Goal: Transaction & Acquisition: Purchase product/service

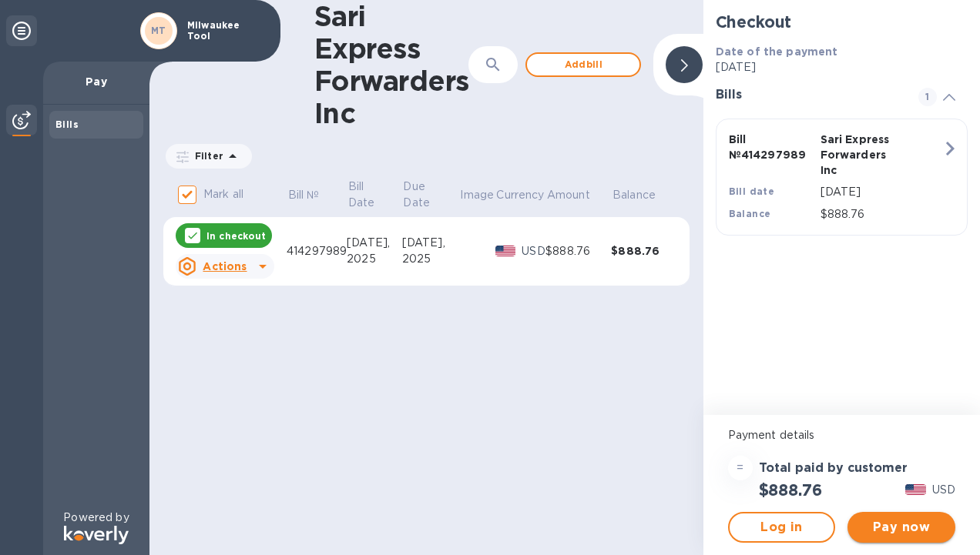
click at [878, 529] on span "Pay now" at bounding box center [901, 527] width 83 height 18
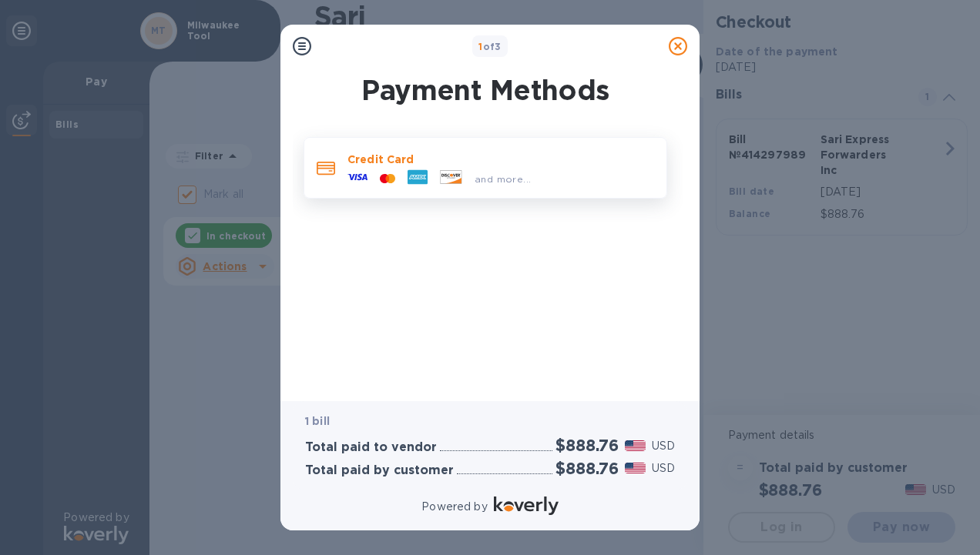
click at [434, 140] on div "Credit Card and more..." at bounding box center [485, 168] width 364 height 62
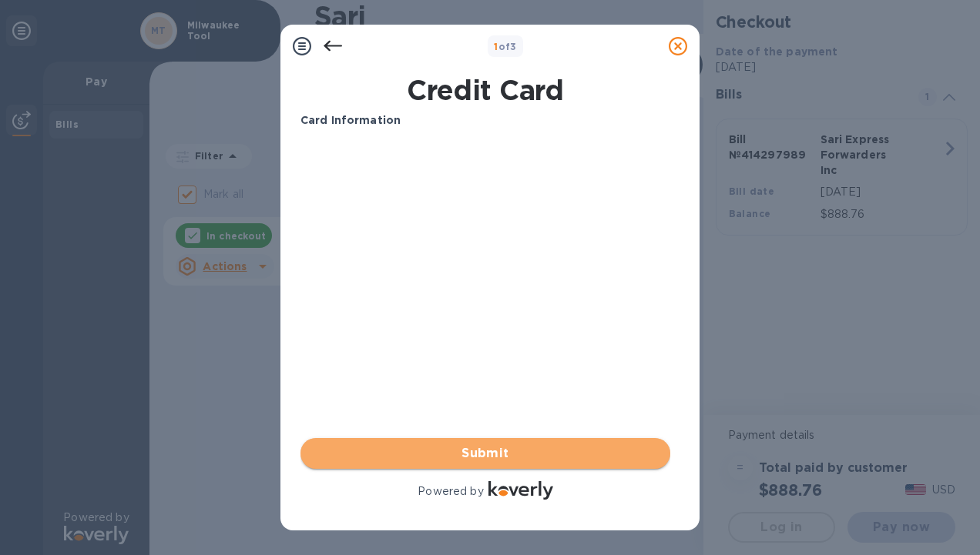
click at [381, 456] on span "Submit" at bounding box center [485, 453] width 345 height 18
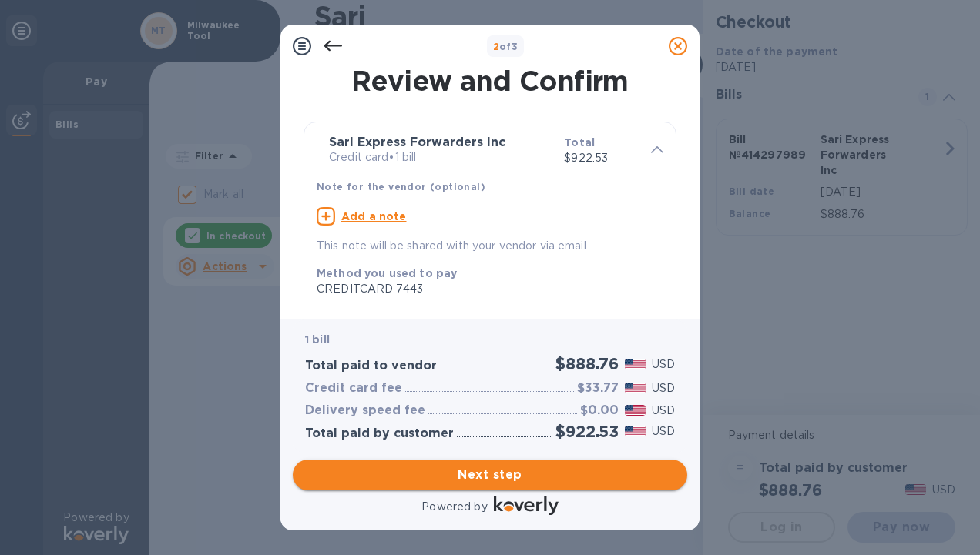
click at [516, 482] on span "Next step" at bounding box center [490, 475] width 370 height 18
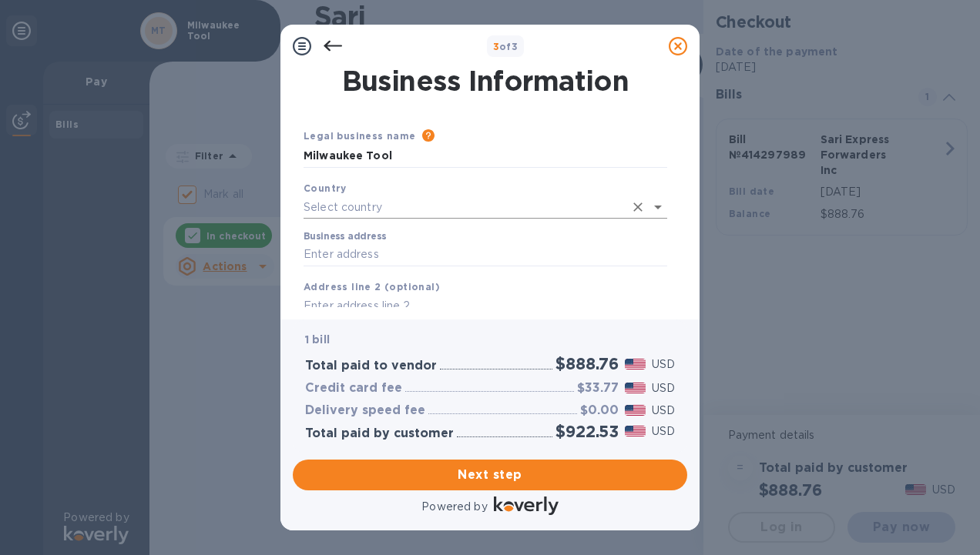
click at [495, 196] on input "text" at bounding box center [463, 207] width 320 height 22
click at [471, 231] on li "[GEOGRAPHIC_DATA]" at bounding box center [485, 241] width 364 height 25
type input "[GEOGRAPHIC_DATA]"
click at [440, 262] on input "Business address" at bounding box center [485, 251] width 364 height 23
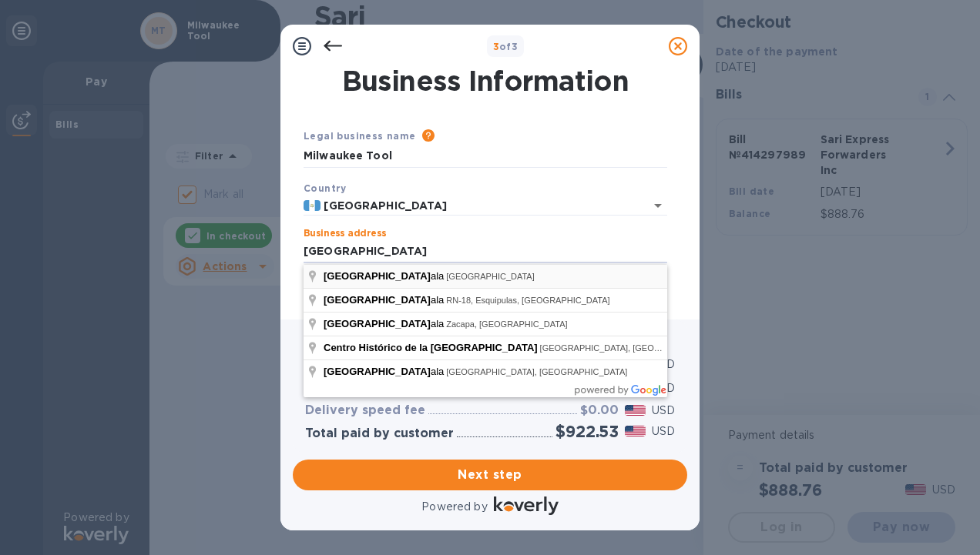
type input "Guatemala Department [GEOGRAPHIC_DATA]"
type input "[GEOGRAPHIC_DATA]"
type input "Guatemala Department"
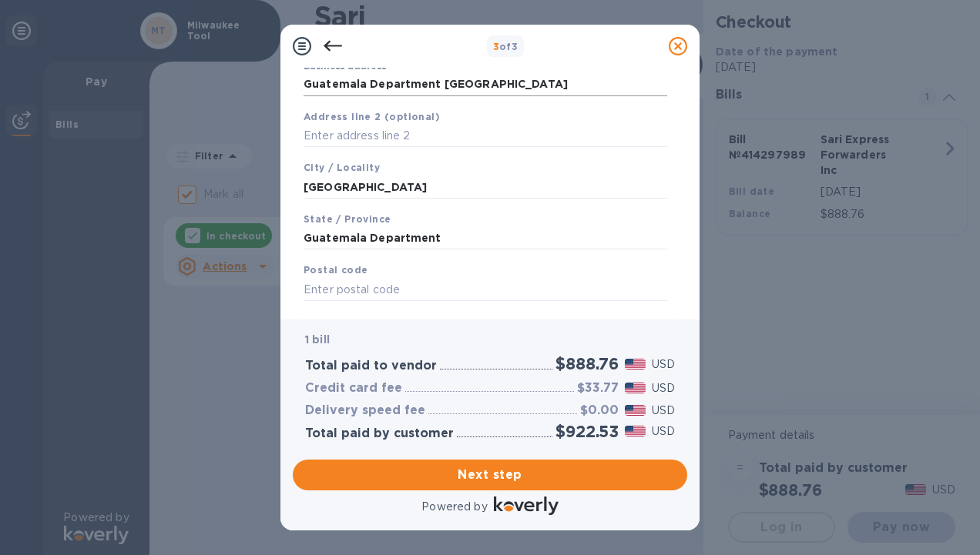
scroll to position [198, 0]
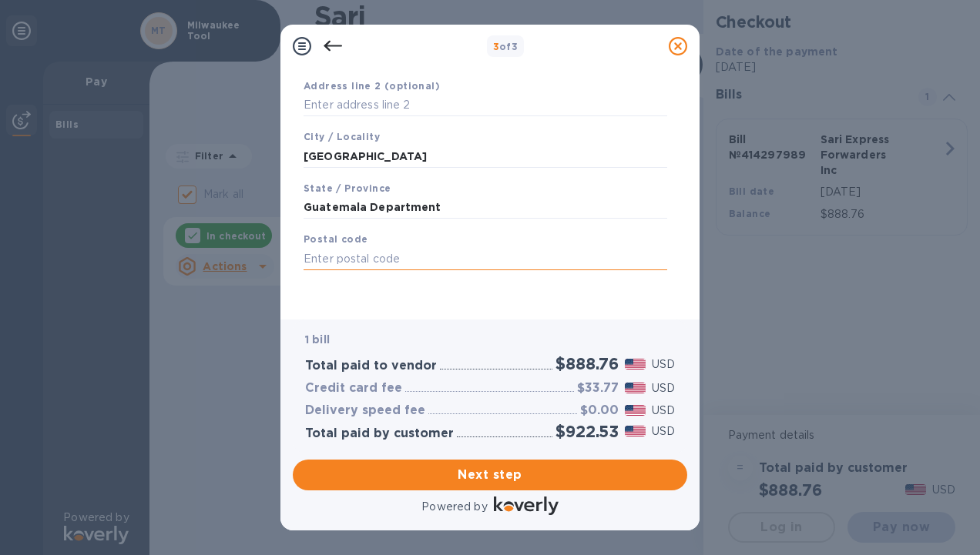
click at [501, 259] on input "text" at bounding box center [485, 258] width 364 height 23
type input "10157"
click at [485, 475] on span "Next step" at bounding box center [490, 475] width 370 height 18
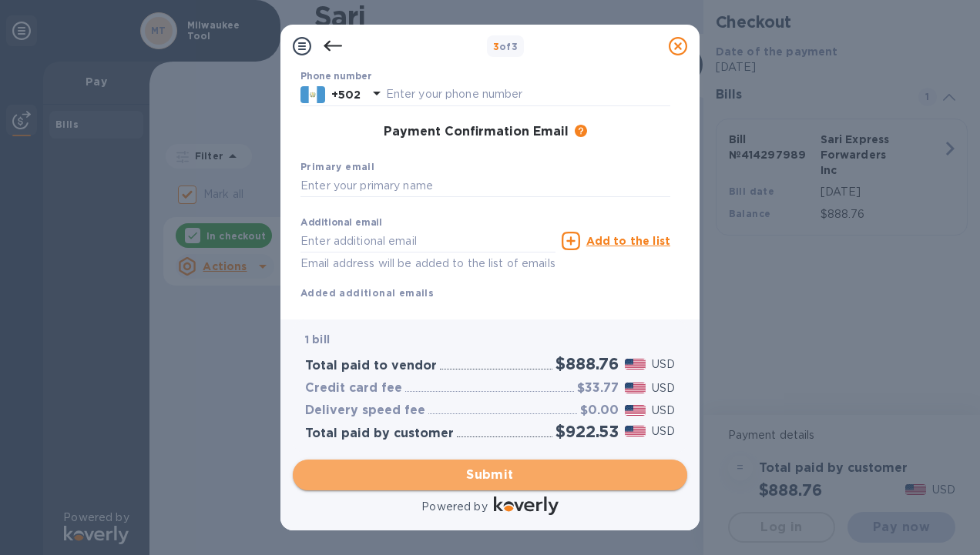
click at [467, 476] on span "Submit" at bounding box center [490, 475] width 370 height 18
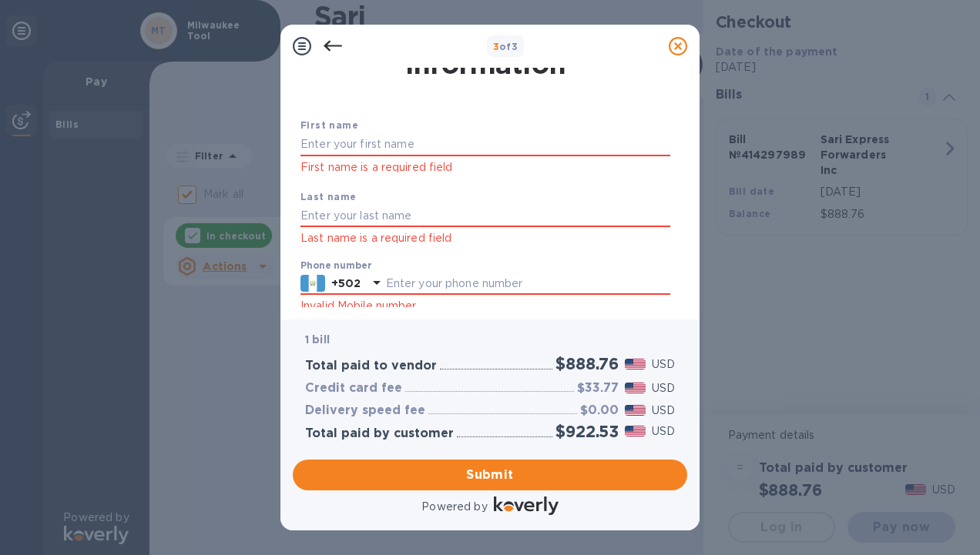
scroll to position [4, 0]
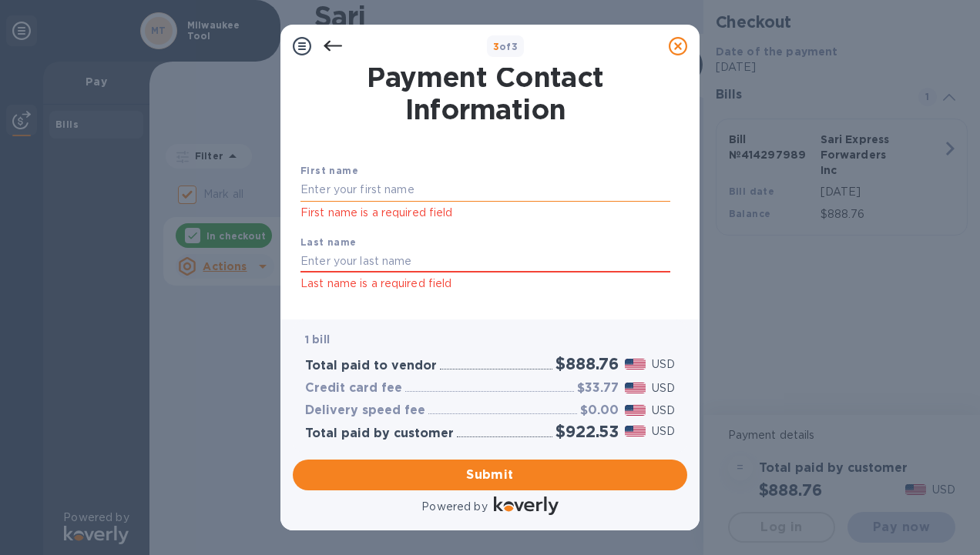
click at [424, 186] on input "text" at bounding box center [485, 190] width 370 height 23
type input "[PERSON_NAME]"
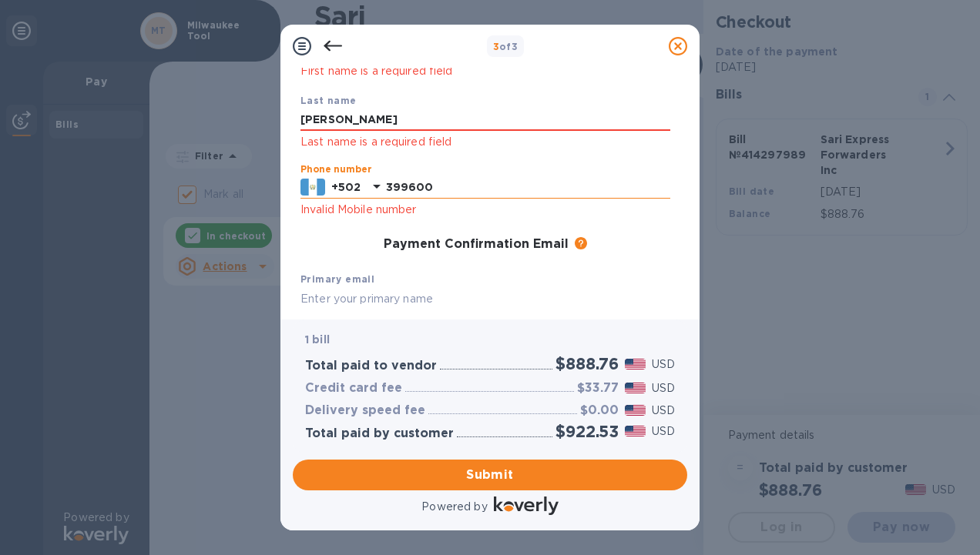
type input "39960058"
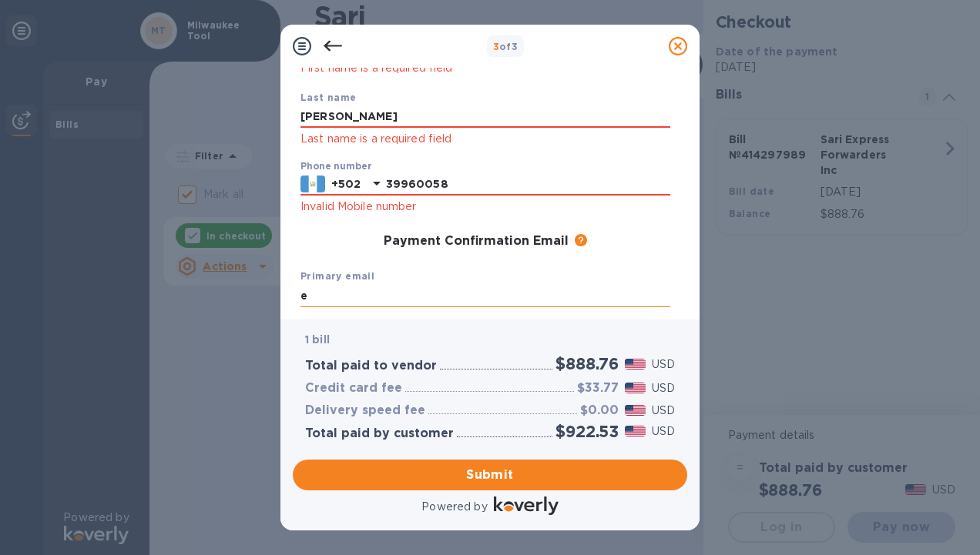
type input "[PERSON_NAME][EMAIL_ADDRESS][PERSON_NAME][DOMAIN_NAME]"
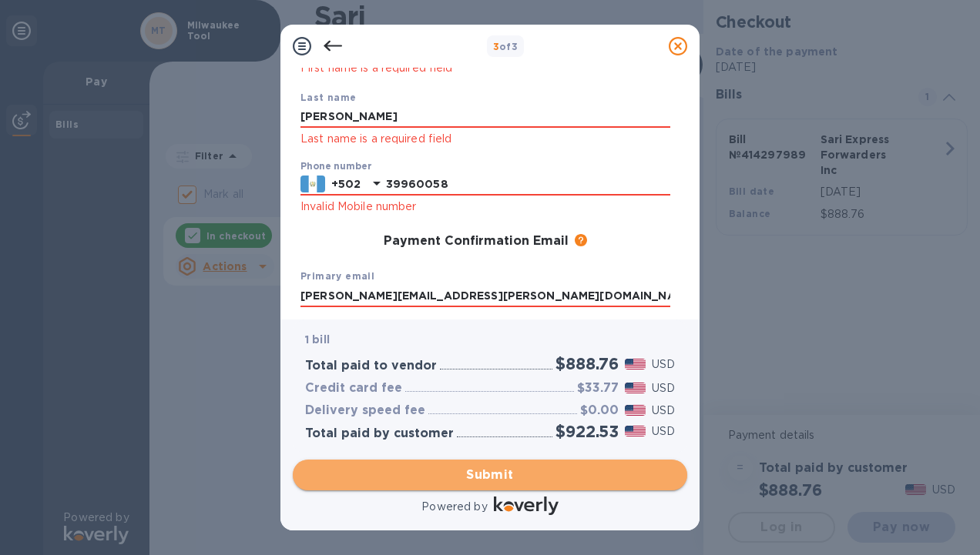
click at [410, 473] on span "Submit" at bounding box center [490, 475] width 370 height 18
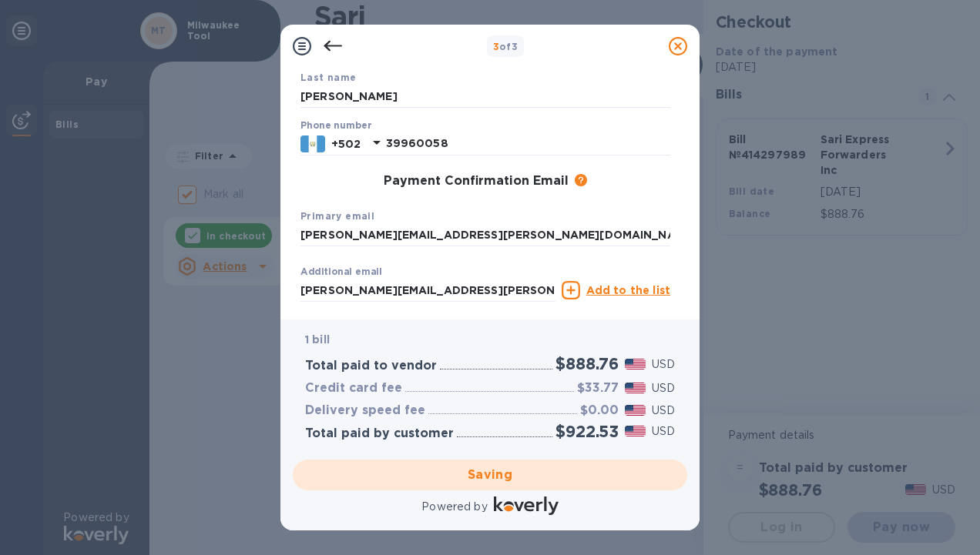
checkbox input "false"
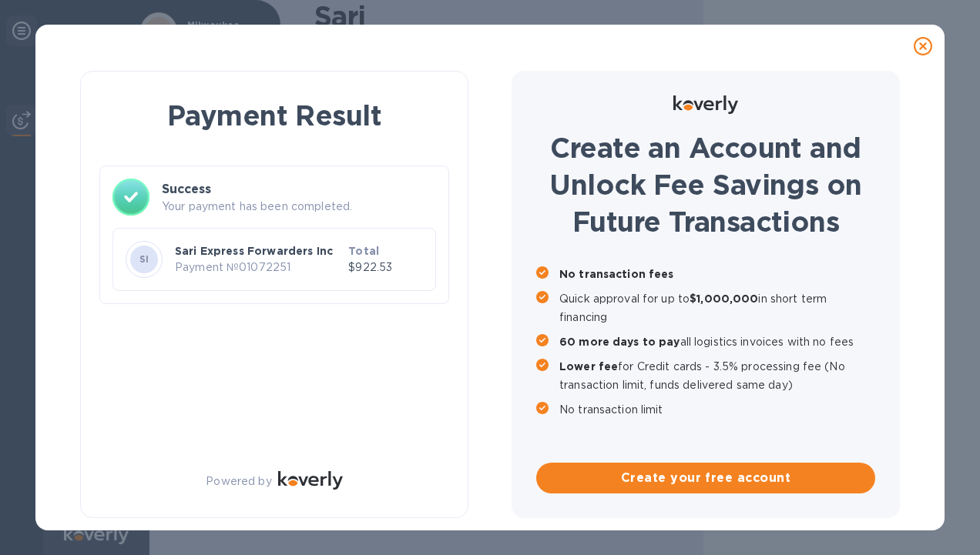
scroll to position [0, 0]
